Goal: Task Accomplishment & Management: Use online tool/utility

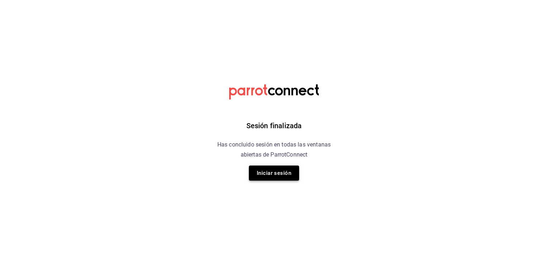
click at [277, 173] on button "Iniciar sesión" at bounding box center [274, 172] width 50 height 15
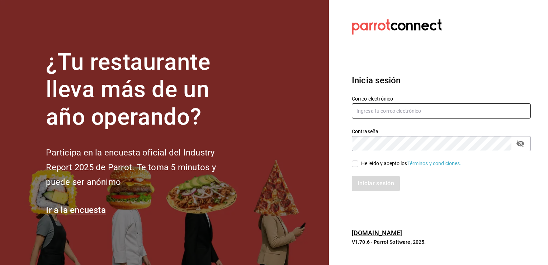
type input "[PERSON_NAME][EMAIL_ADDRESS][PERSON_NAME][DOMAIN_NAME]"
click at [354, 163] on input "He leído y acepto los Términos y condiciones." at bounding box center [355, 163] width 6 height 6
checkbox input "true"
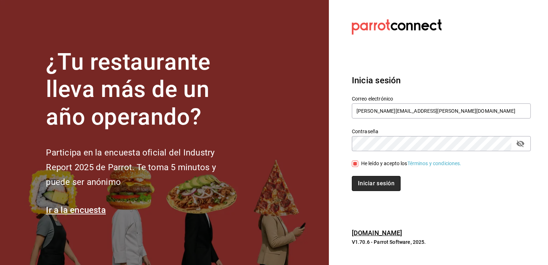
click at [366, 186] on button "Iniciar sesión" at bounding box center [376, 183] width 49 height 15
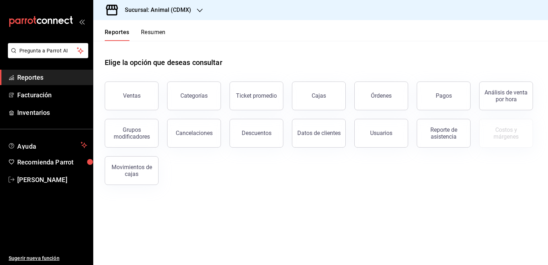
click at [152, 9] on h3 "Sucursal: Animal (CDMX)" at bounding box center [155, 10] width 72 height 9
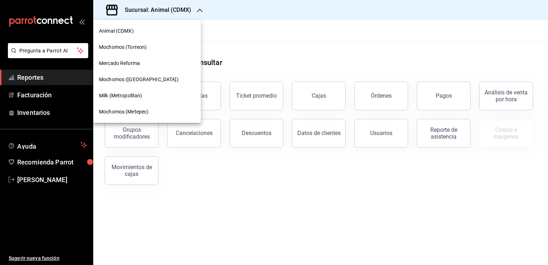
click at [145, 78] on span "Mochomos (Chihuahua)" at bounding box center [139, 80] width 80 height 8
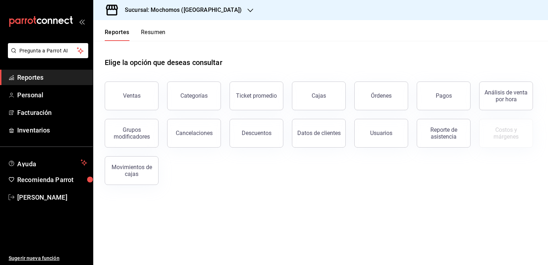
drag, startPoint x: 138, startPoint y: 93, endPoint x: 131, endPoint y: 92, distance: 7.6
click at [131, 92] on button "Ventas" at bounding box center [132, 95] width 54 height 29
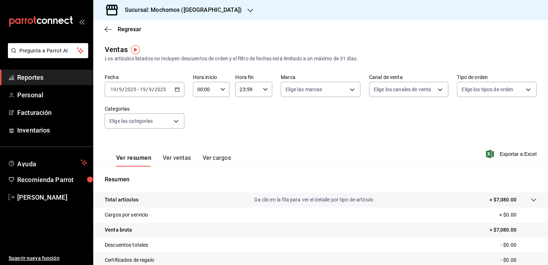
click at [176, 90] on icon "button" at bounding box center [177, 89] width 5 height 5
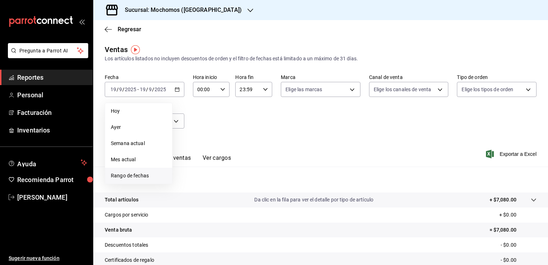
click at [153, 174] on span "Rango de fechas" at bounding box center [139, 176] width 56 height 8
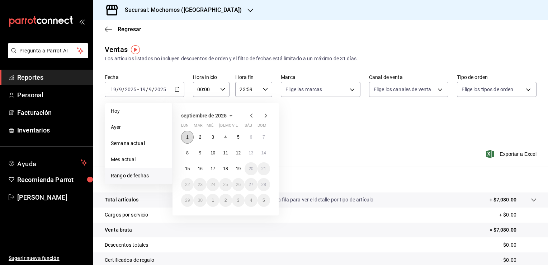
click at [187, 137] on abbr "1" at bounding box center [187, 136] width 3 height 5
click at [185, 137] on button "1" at bounding box center [187, 136] width 13 height 13
click at [237, 168] on abbr "19" at bounding box center [238, 168] width 5 height 5
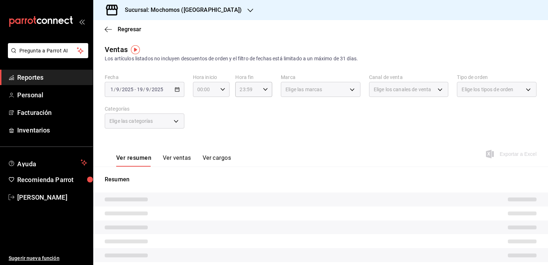
click at [221, 90] on \(Stroke\) "button" at bounding box center [222, 89] width 4 height 3
click at [204, 139] on button "02" at bounding box center [200, 142] width 15 height 14
type input "02:00"
click at [202, 127] on span "06" at bounding box center [200, 125] width 7 height 6
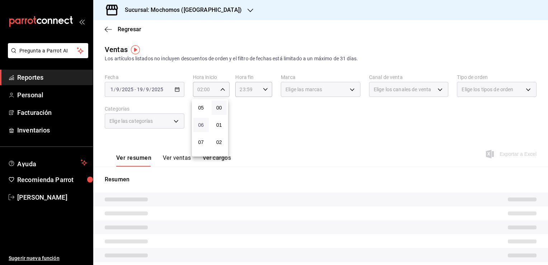
type input "06:00"
click at [265, 125] on div at bounding box center [274, 132] width 548 height 265
click at [263, 91] on icon "button" at bounding box center [265, 89] width 5 height 5
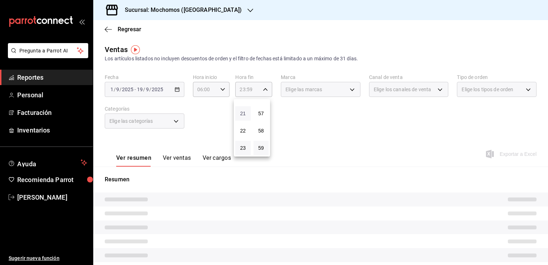
click at [244, 111] on span "21" at bounding box center [242, 113] width 7 height 6
type input "21:59"
click at [243, 133] on span "05" at bounding box center [242, 132] width 7 height 6
type input "05:59"
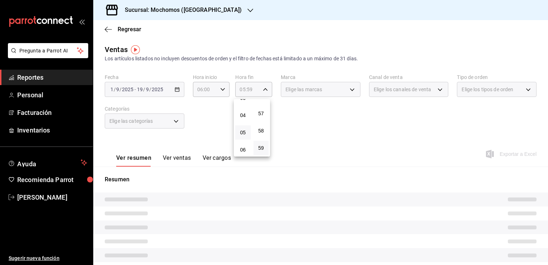
click at [306, 125] on div at bounding box center [274, 132] width 548 height 265
click at [349, 90] on div "Elige las marcas" at bounding box center [321, 89] width 80 height 15
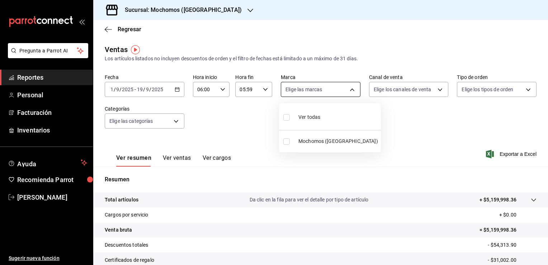
click at [312, 90] on body "Pregunta a Parrot AI Reportes Personal Facturación Inventarios Ayuda Recomienda…" at bounding box center [274, 132] width 548 height 265
click at [304, 115] on span "Ver todas" at bounding box center [309, 117] width 22 height 8
type input "562d5b5b-21a2-4ace-a941-66278f4a6c49"
checkbox input "true"
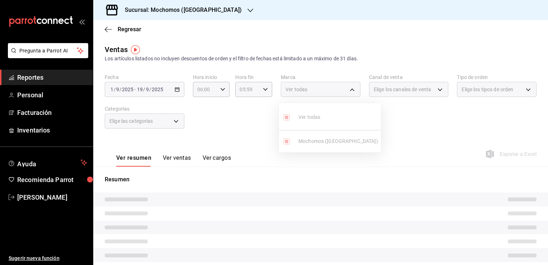
click at [390, 128] on div at bounding box center [274, 132] width 548 height 265
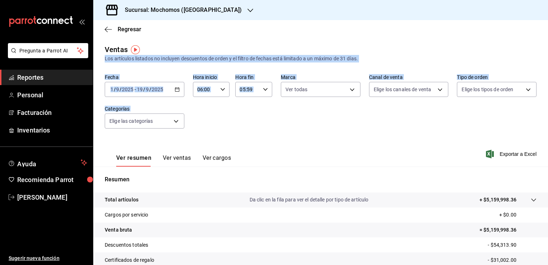
drag, startPoint x: 538, startPoint y: 51, endPoint x: 543, endPoint y: 151, distance: 99.8
click at [543, 151] on div "Regresar Ventas Los artículos listados no incluyen descuentos de orden y el fil…" at bounding box center [320, 142] width 454 height 244
click at [504, 154] on span "Exportar a Excel" at bounding box center [511, 153] width 49 height 9
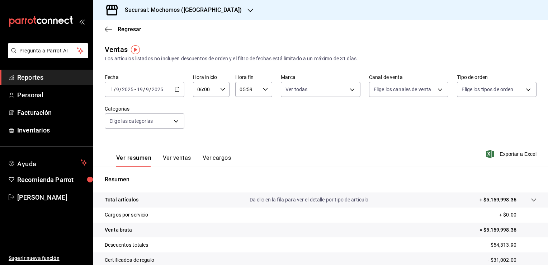
click at [247, 33] on div "Regresar" at bounding box center [320, 29] width 454 height 18
click at [66, 77] on span "Reportes" at bounding box center [52, 77] width 70 height 10
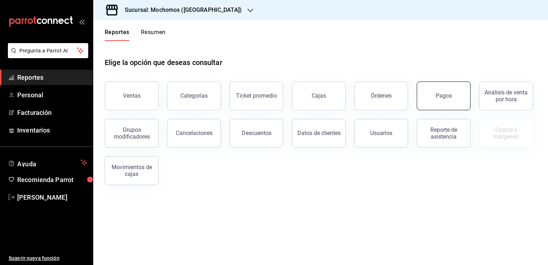
click at [439, 96] on div "Pagos" at bounding box center [443, 95] width 16 height 7
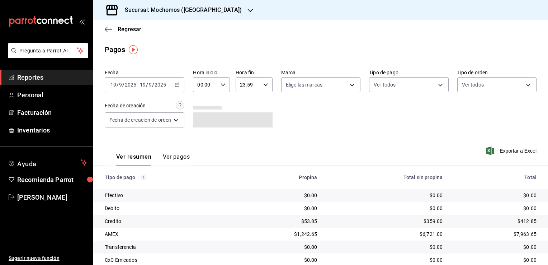
click at [178, 86] on icon "button" at bounding box center [177, 84] width 5 height 5
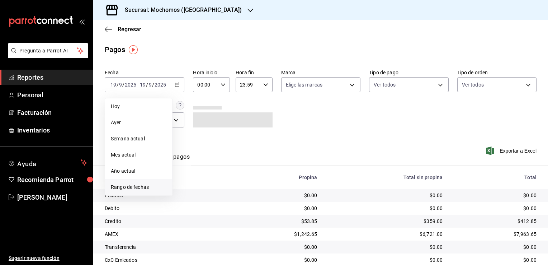
click at [150, 185] on span "Rango de fechas" at bounding box center [139, 187] width 56 height 8
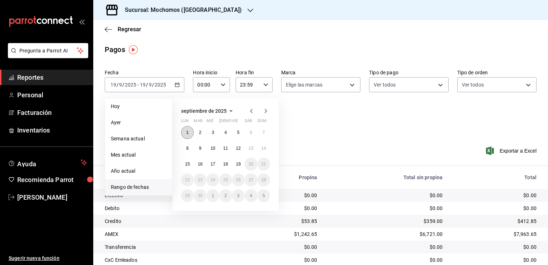
click at [184, 131] on button "1" at bounding box center [187, 132] width 13 height 13
click at [242, 166] on button "19" at bounding box center [238, 163] width 13 height 13
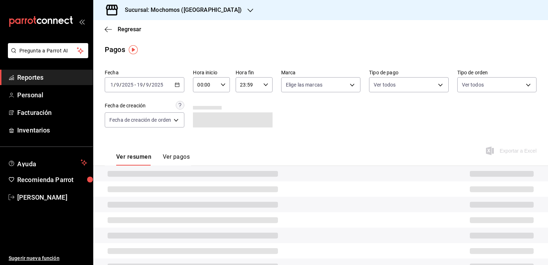
click at [224, 85] on icon "button" at bounding box center [222, 84] width 5 height 5
click at [201, 141] on button "02" at bounding box center [202, 137] width 15 height 14
type input "02:00"
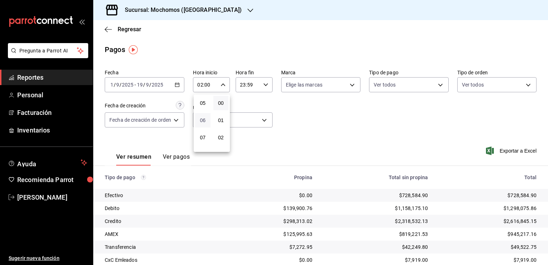
click at [205, 120] on span "06" at bounding box center [202, 120] width 7 height 6
type input "06:00"
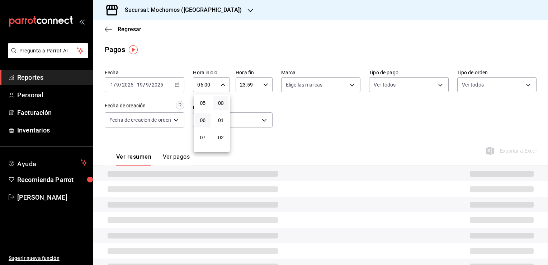
click at [296, 120] on div at bounding box center [274, 132] width 548 height 265
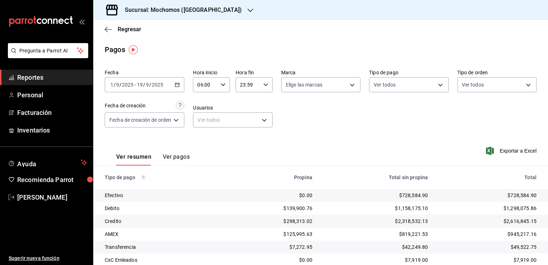
click at [265, 85] on \(Stroke\) "button" at bounding box center [265, 84] width 4 height 3
click at [244, 106] on span "21" at bounding box center [244, 109] width 7 height 6
type input "21:59"
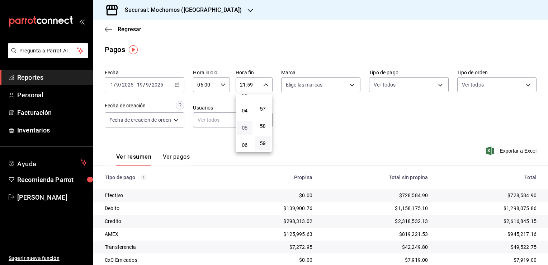
click at [246, 126] on span "05" at bounding box center [244, 128] width 7 height 6
type input "05:59"
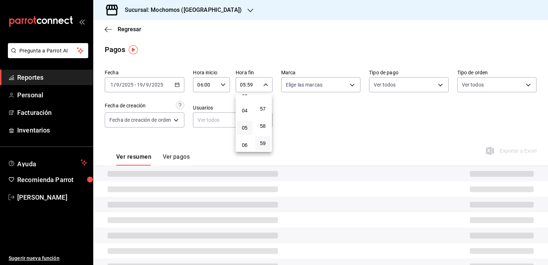
click at [305, 124] on div at bounding box center [274, 132] width 548 height 265
click at [350, 84] on body "Pregunta a Parrot AI Reportes Personal Facturación Inventarios Ayuda Recomienda…" at bounding box center [274, 132] width 548 height 265
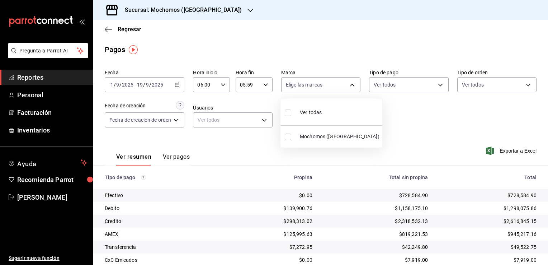
click at [317, 109] on span "Ver todas" at bounding box center [311, 113] width 22 height 8
type input "562d5b5b-21a2-4ace-a941-66278f4a6c49"
checkbox input "true"
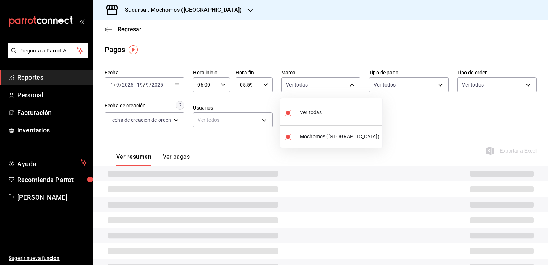
click at [387, 122] on div at bounding box center [274, 132] width 548 height 265
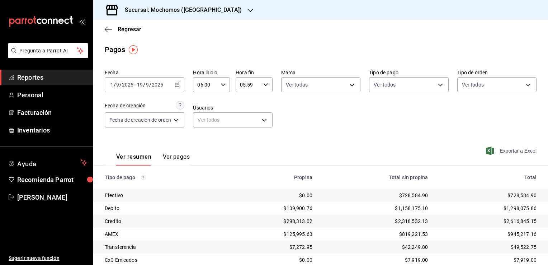
click at [503, 151] on span "Exportar a Excel" at bounding box center [511, 150] width 49 height 9
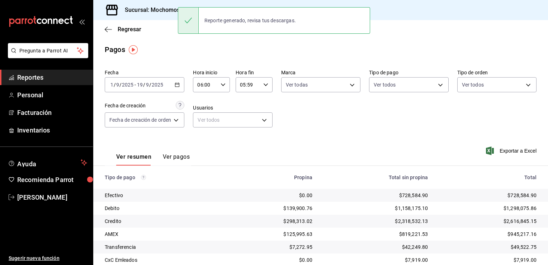
click at [298, 123] on div "Fecha 2025-09-01 1 / 9 / 2025 - 2025-09-19 19 / 9 / 2025 Hora inicio 06:00 Hora…" at bounding box center [321, 101] width 432 height 70
click at [58, 78] on span "Reportes" at bounding box center [52, 77] width 70 height 10
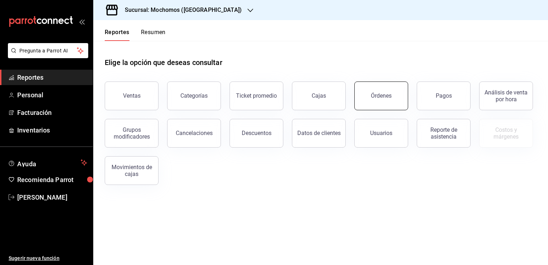
click at [370, 90] on button "Órdenes" at bounding box center [381, 95] width 54 height 29
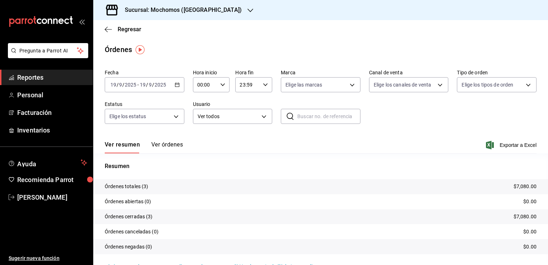
click at [175, 85] on icon "button" at bounding box center [177, 84] width 5 height 5
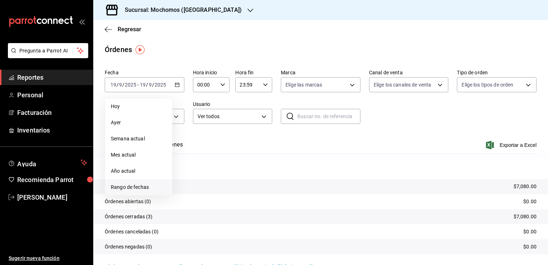
click at [138, 192] on li "Rango de fechas" at bounding box center [138, 187] width 67 height 16
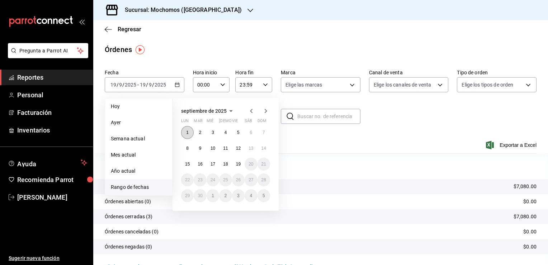
click at [187, 131] on abbr "1" at bounding box center [187, 132] width 3 height 5
click at [237, 163] on abbr "19" at bounding box center [238, 163] width 5 height 5
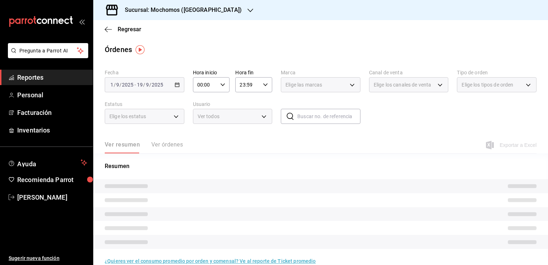
click at [221, 84] on icon "button" at bounding box center [222, 84] width 5 height 5
click at [201, 138] on span "02" at bounding box center [200, 137] width 7 height 6
type input "02:00"
click at [201, 105] on span "06" at bounding box center [200, 106] width 7 height 6
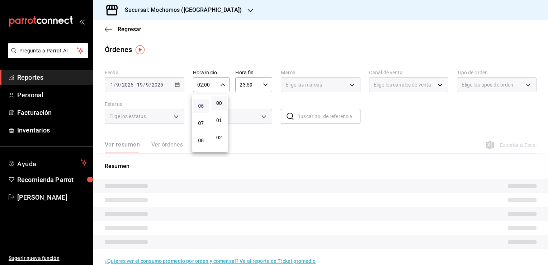
type input "06:00"
click at [232, 138] on div at bounding box center [274, 132] width 548 height 265
click at [263, 82] on icon "button" at bounding box center [265, 84] width 5 height 5
click at [242, 108] on span "21" at bounding box center [242, 109] width 7 height 6
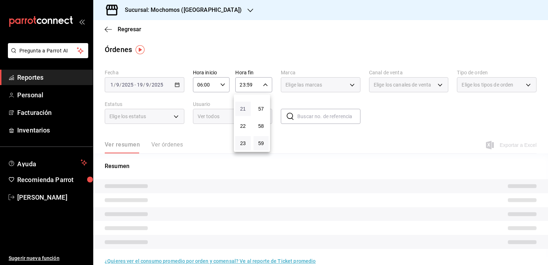
type input "21:59"
click at [243, 130] on span "05" at bounding box center [242, 128] width 7 height 6
type input "05:59"
click at [299, 141] on div at bounding box center [274, 132] width 548 height 265
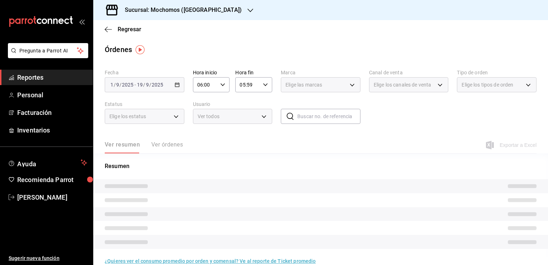
click at [348, 48] on div "Órdenes" at bounding box center [320, 49] width 454 height 11
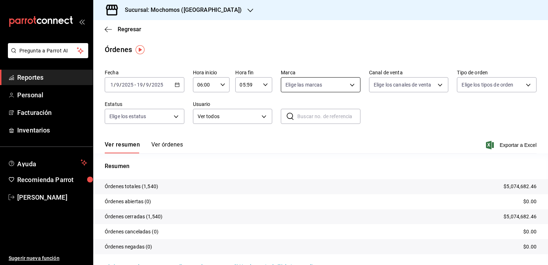
click at [346, 85] on body "Pregunta a Parrot AI Reportes Personal Facturación Inventarios Ayuda Recomienda…" at bounding box center [274, 132] width 548 height 265
click at [315, 113] on span "Ver todas" at bounding box center [309, 113] width 22 height 8
type input "562d5b5b-21a2-4ace-a941-66278f4a6c49"
checkbox input "true"
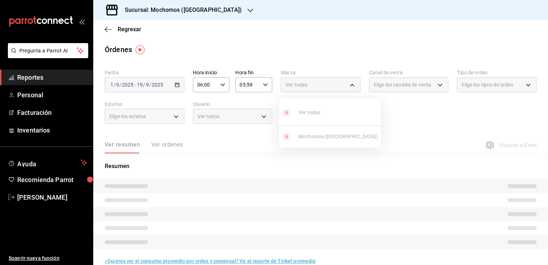
click at [398, 120] on div at bounding box center [274, 132] width 548 height 265
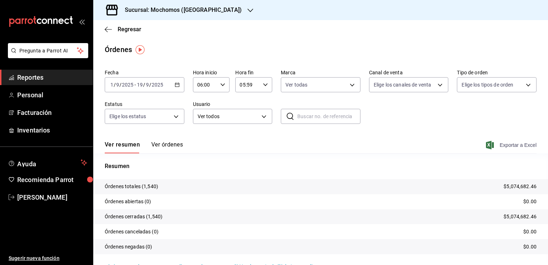
click at [502, 144] on span "Exportar a Excel" at bounding box center [511, 145] width 49 height 9
click at [300, 47] on div "Órdenes" at bounding box center [320, 49] width 454 height 11
drag, startPoint x: 46, startPoint y: 76, endPoint x: 58, endPoint y: 75, distance: 12.2
click at [46, 76] on span "Reportes" at bounding box center [52, 77] width 70 height 10
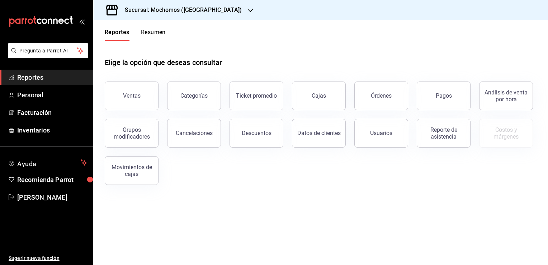
click at [265, 118] on div "Descuentos" at bounding box center [252, 128] width 62 height 37
click at [262, 132] on div "Descuentos" at bounding box center [257, 132] width 30 height 7
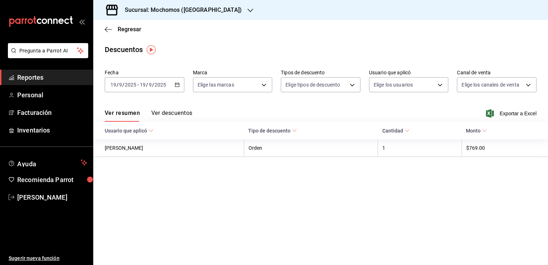
click at [177, 85] on icon "button" at bounding box center [177, 84] width 5 height 5
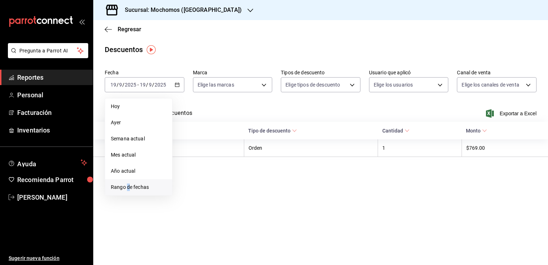
drag, startPoint x: 144, startPoint y: 184, endPoint x: 128, endPoint y: 186, distance: 16.5
click at [128, 186] on span "Rango de fechas" at bounding box center [139, 187] width 56 height 8
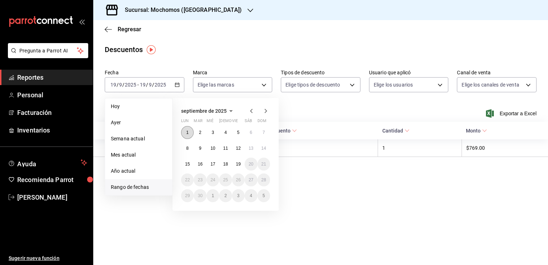
click at [187, 131] on abbr "1" at bounding box center [187, 132] width 3 height 5
click at [239, 164] on abbr "19" at bounding box center [238, 163] width 5 height 5
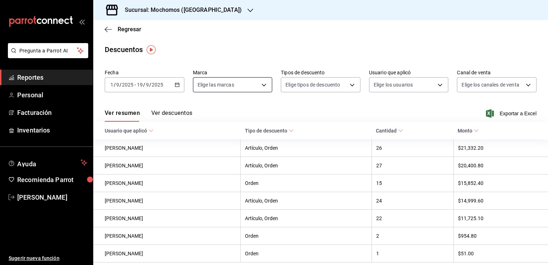
click at [262, 85] on body "Pregunta a Parrot AI Reportes Personal Facturación Inventarios Ayuda Recomienda…" at bounding box center [274, 132] width 548 height 265
click at [235, 112] on li "Ver todas" at bounding box center [243, 111] width 102 height 21
type input "562d5b5b-21a2-4ace-a941-66278f4a6c49"
checkbox input "true"
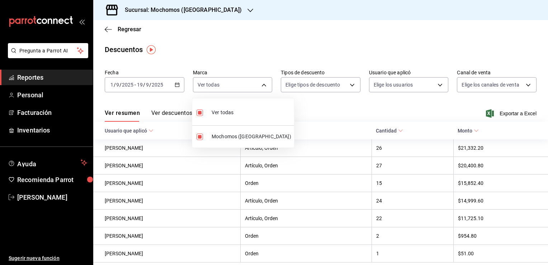
click at [309, 104] on div at bounding box center [274, 132] width 548 height 265
click at [324, 88] on body "Pregunta a Parrot AI Reportes Personal Facturación Inventarios Ayuda Recomienda…" at bounding box center [274, 132] width 548 height 265
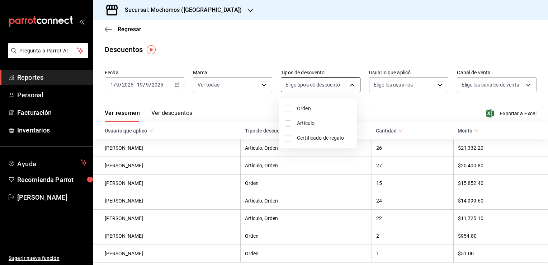
click at [324, 88] on div at bounding box center [274, 132] width 548 height 265
click at [502, 114] on span "Exportar a Excel" at bounding box center [511, 113] width 49 height 9
click at [176, 85] on icon "button" at bounding box center [177, 84] width 5 height 5
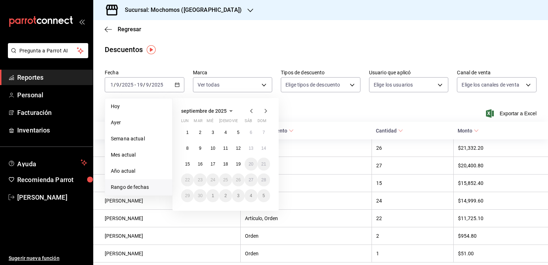
drag, startPoint x: 70, startPoint y: 78, endPoint x: 87, endPoint y: 79, distance: 16.9
click at [70, 78] on span "Reportes" at bounding box center [52, 77] width 70 height 10
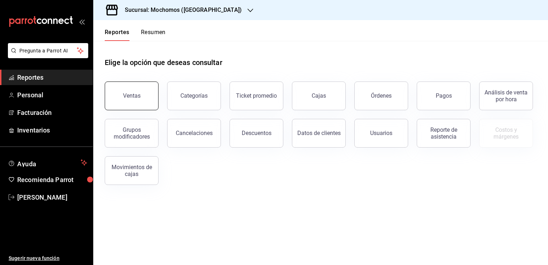
click at [145, 89] on button "Ventas" at bounding box center [132, 95] width 54 height 29
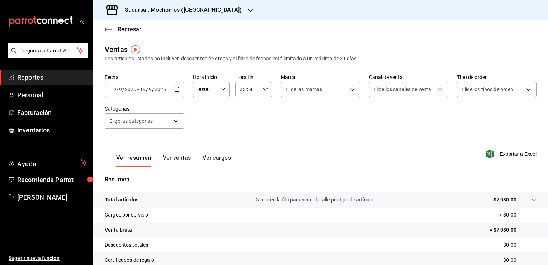
click at [176, 89] on \(Stroke\) "button" at bounding box center [177, 89] width 4 height 0
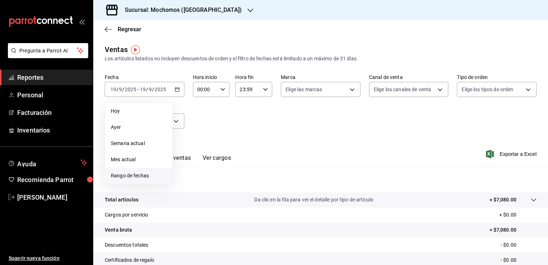
click at [148, 175] on span "Rango de fechas" at bounding box center [139, 176] width 56 height 8
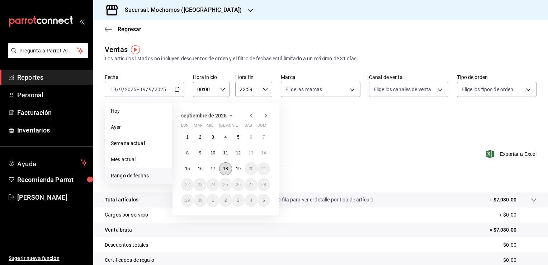
click at [223, 171] on button "18" at bounding box center [225, 168] width 13 height 13
click at [241, 170] on button "19" at bounding box center [238, 168] width 13 height 13
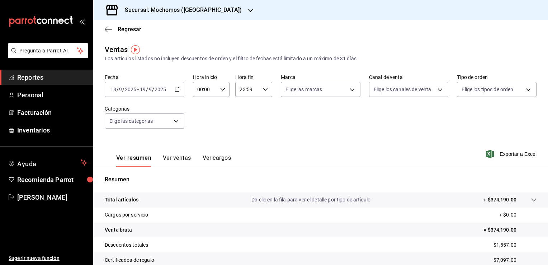
click at [220, 88] on icon "button" at bounding box center [222, 89] width 5 height 5
click at [201, 140] on span "02" at bounding box center [200, 142] width 7 height 6
type input "02:00"
click at [198, 113] on span "06" at bounding box center [200, 111] width 7 height 6
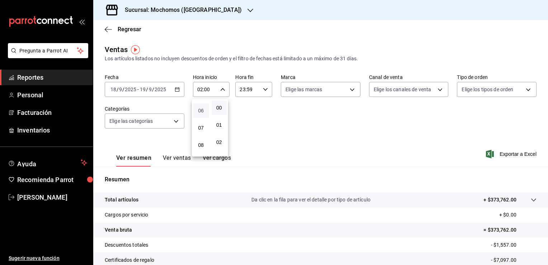
type input "06:00"
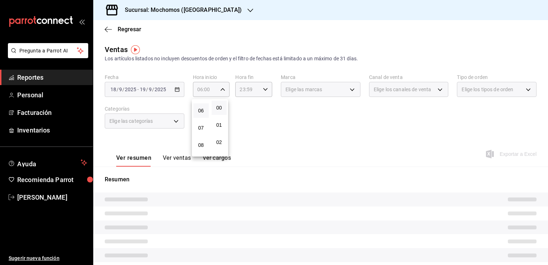
click at [258, 135] on div at bounding box center [274, 132] width 548 height 265
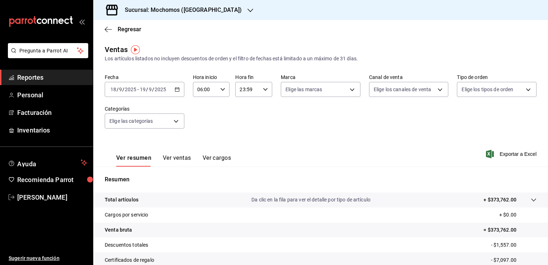
click at [263, 91] on icon "button" at bounding box center [265, 89] width 5 height 5
click at [246, 113] on span "21" at bounding box center [242, 113] width 7 height 6
type input "21:59"
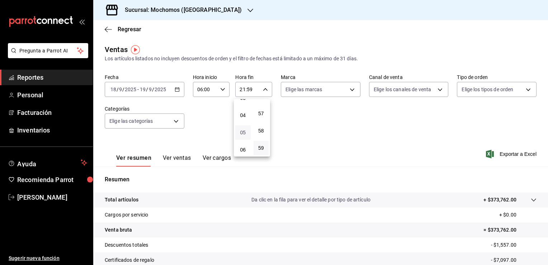
click at [244, 135] on span "05" at bounding box center [242, 132] width 7 height 6
type input "05:59"
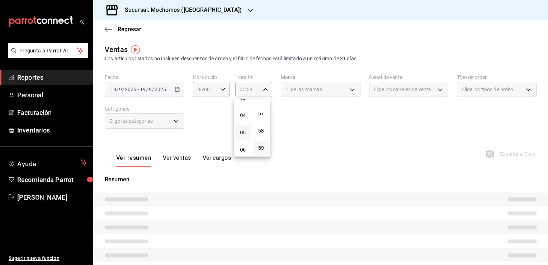
click at [300, 140] on div at bounding box center [274, 132] width 548 height 265
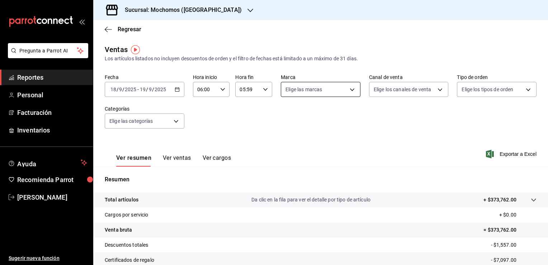
click at [349, 91] on body "Pregunta a Parrot AI Reportes Personal Facturación Inventarios Ayuda Recomienda…" at bounding box center [274, 132] width 548 height 265
click at [315, 117] on span "Ver todas" at bounding box center [309, 117] width 22 height 8
type input "562d5b5b-21a2-4ace-a941-66278f4a6c49"
checkbox input "true"
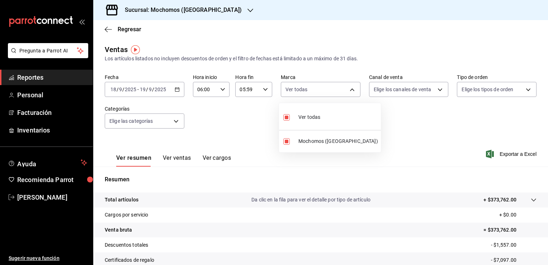
click at [405, 139] on div at bounding box center [274, 132] width 548 height 265
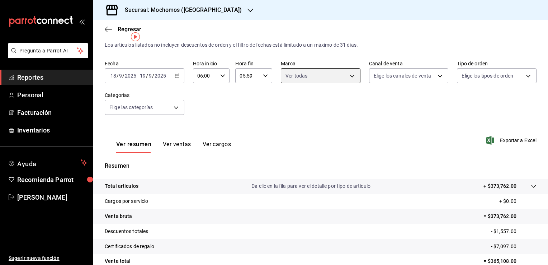
scroll to position [13, 0]
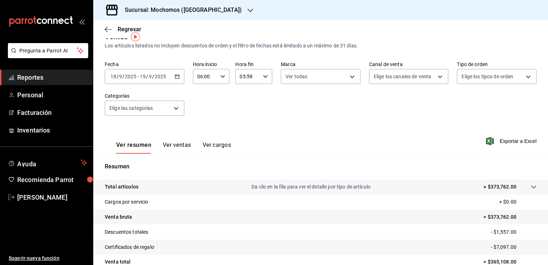
click at [176, 76] on \(Stroke\) "button" at bounding box center [177, 76] width 4 height 0
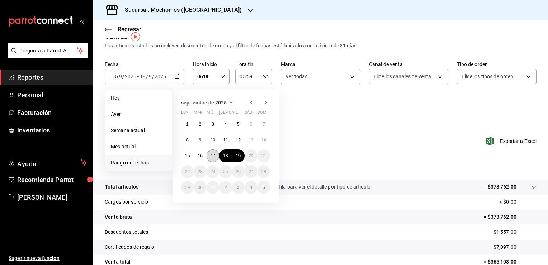
click at [212, 155] on abbr "17" at bounding box center [212, 155] width 5 height 5
click at [230, 156] on button "18" at bounding box center [225, 155] width 13 height 13
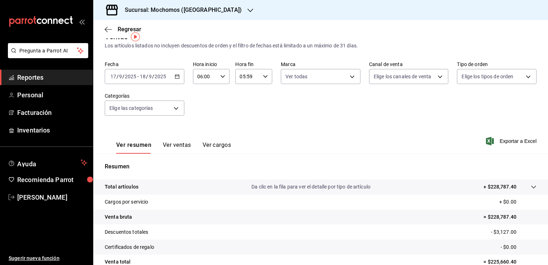
click at [177, 77] on icon "button" at bounding box center [177, 76] width 5 height 5
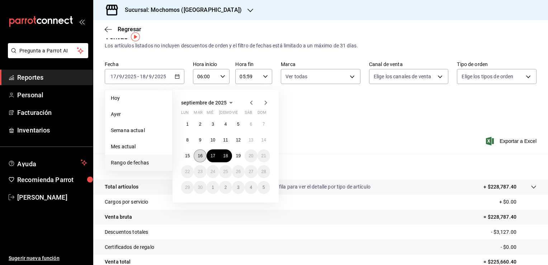
click at [200, 156] on abbr "16" at bounding box center [199, 155] width 5 height 5
click at [214, 157] on abbr "17" at bounding box center [212, 155] width 5 height 5
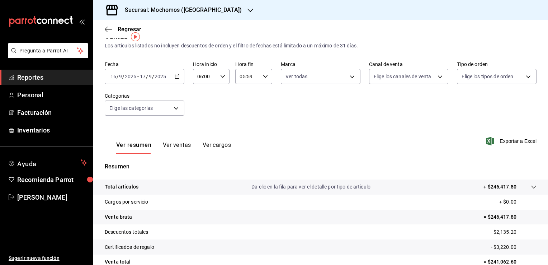
click at [176, 75] on icon "button" at bounding box center [177, 76] width 5 height 5
click at [176, 77] on icon "button" at bounding box center [177, 76] width 5 height 5
click at [176, 76] on icon "button" at bounding box center [177, 76] width 5 height 5
